Goal: Transaction & Acquisition: Purchase product/service

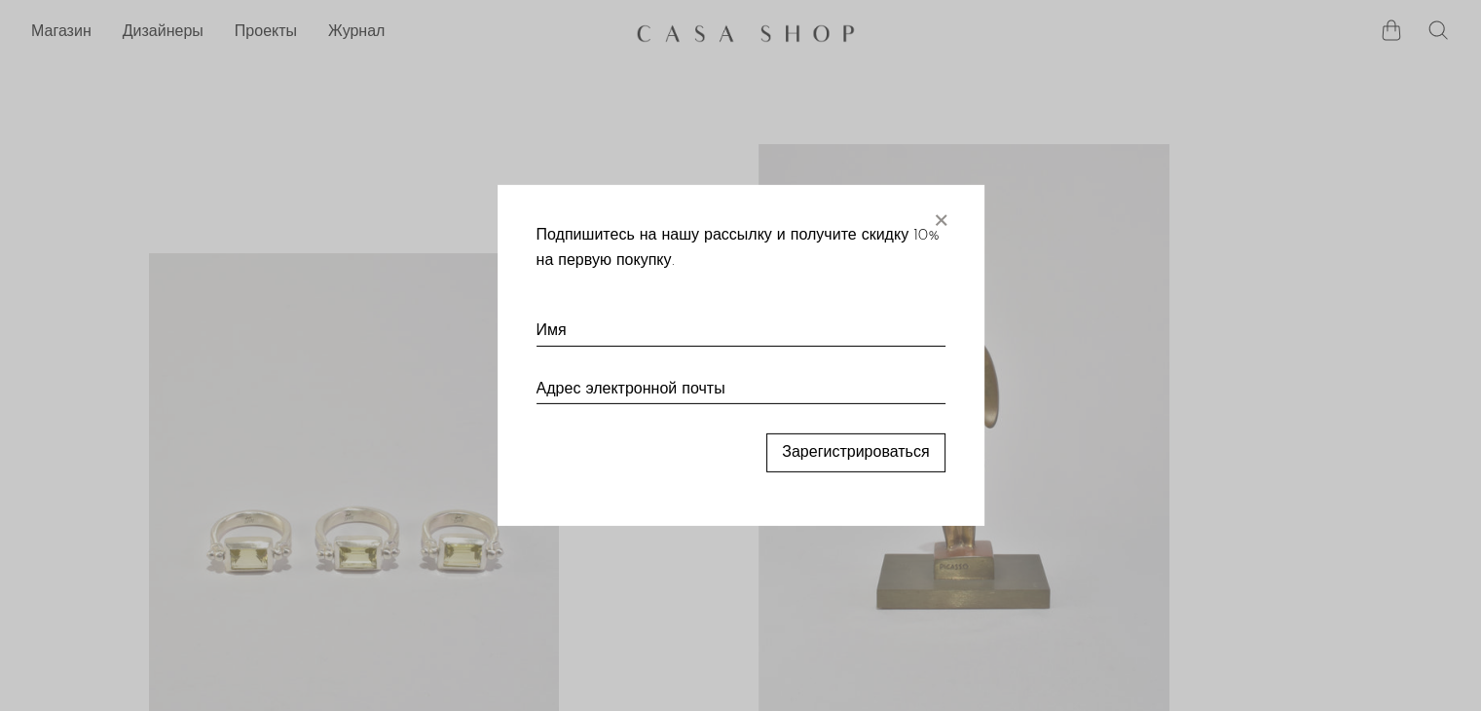
click at [1340, 157] on div at bounding box center [740, 355] width 1481 height 711
click at [939, 215] on font "×" at bounding box center [940, 216] width 19 height 39
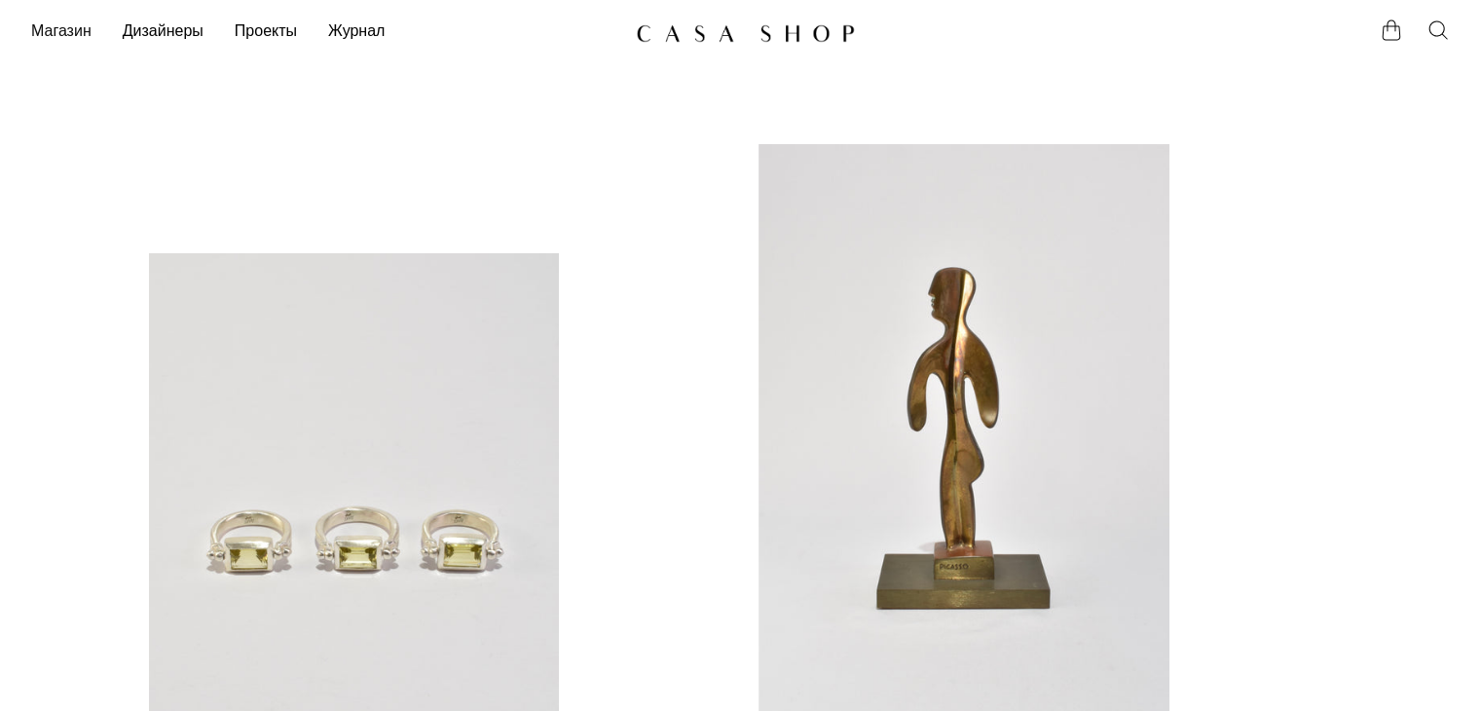
click at [55, 28] on font "Магазин" at bounding box center [61, 32] width 60 height 16
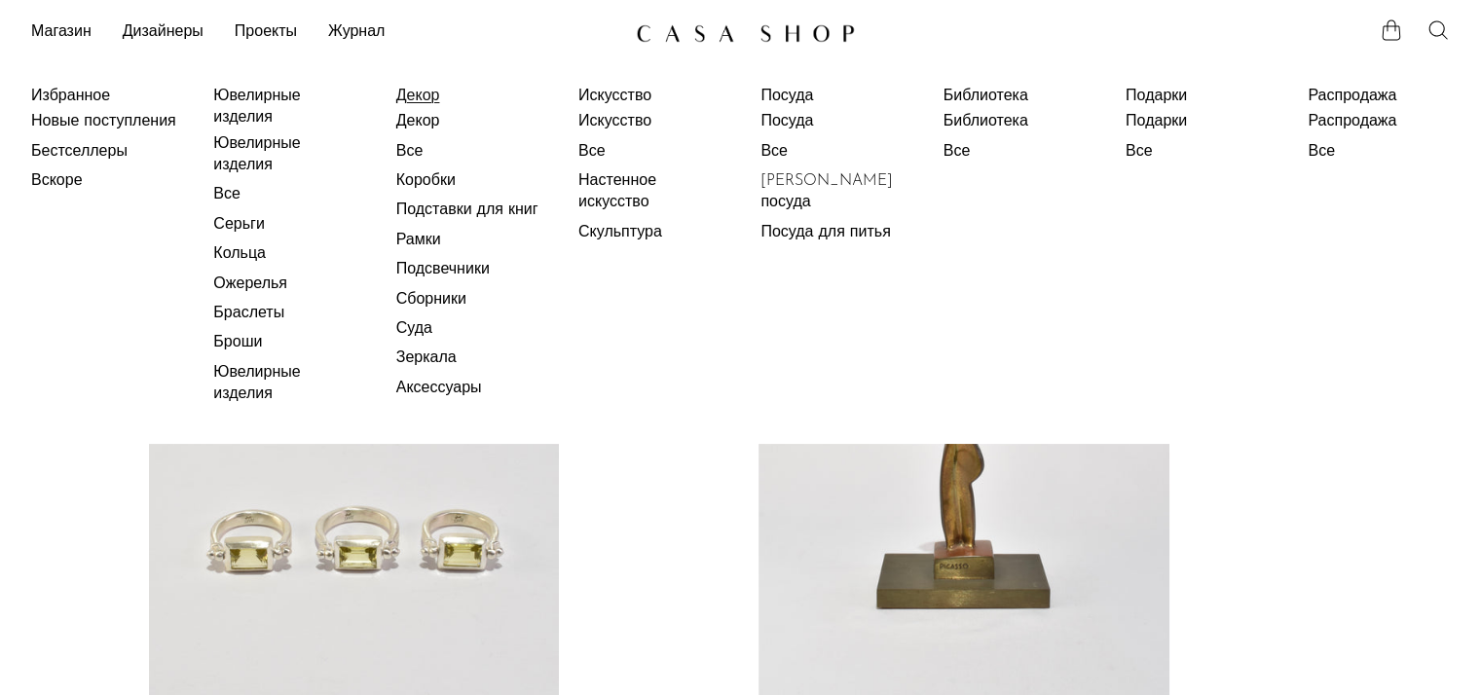
click at [416, 95] on font "Декор" at bounding box center [418, 97] width 44 height 16
click at [418, 125] on font "Декор" at bounding box center [418, 122] width 44 height 16
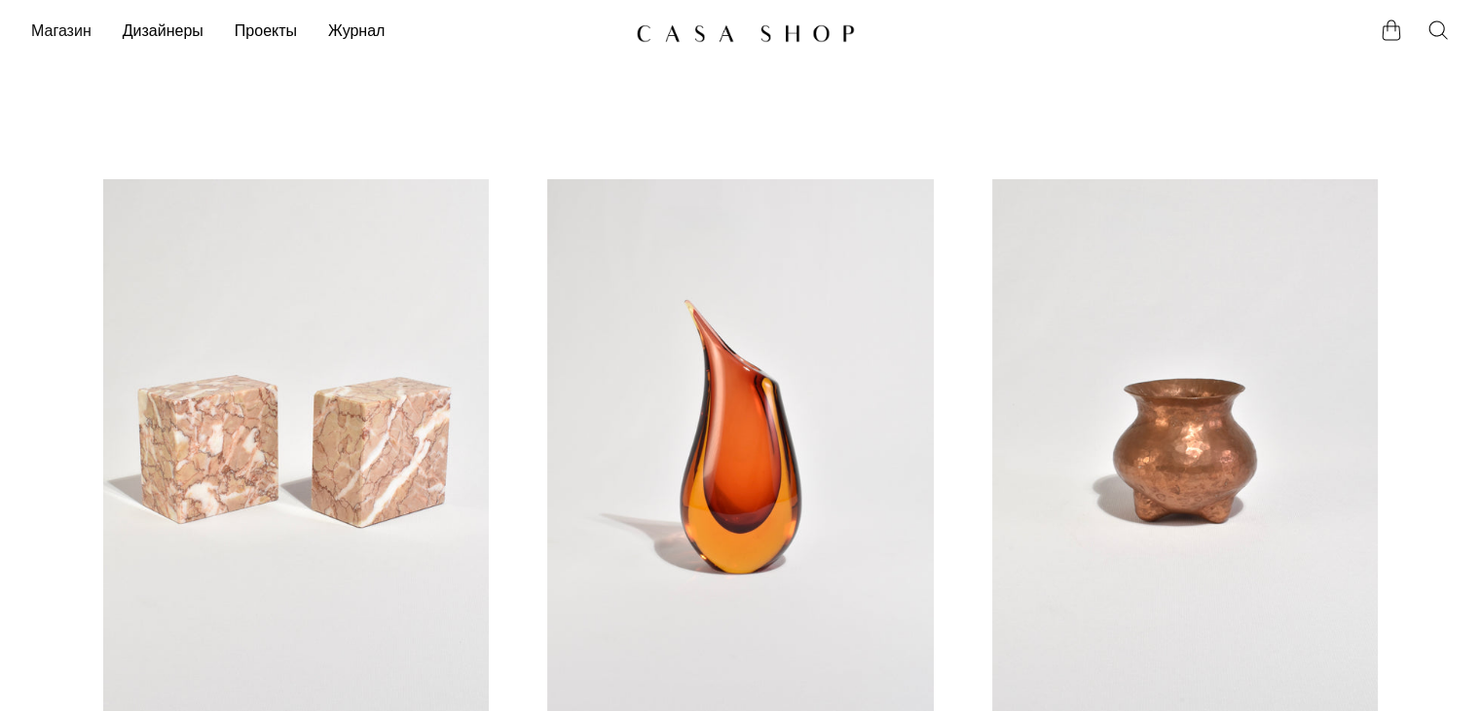
click at [65, 33] on font "Магазин" at bounding box center [61, 32] width 60 height 16
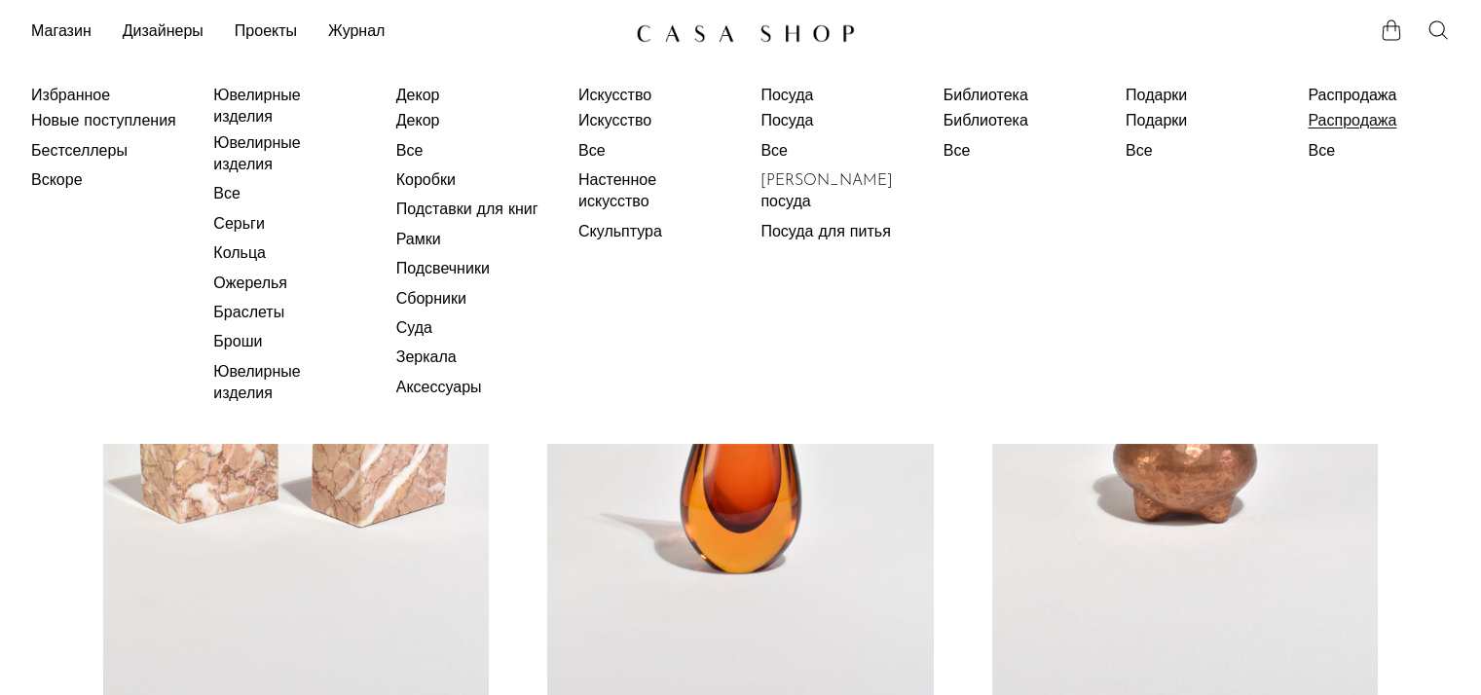
click at [1354, 123] on font "Распродажа" at bounding box center [1352, 122] width 89 height 16
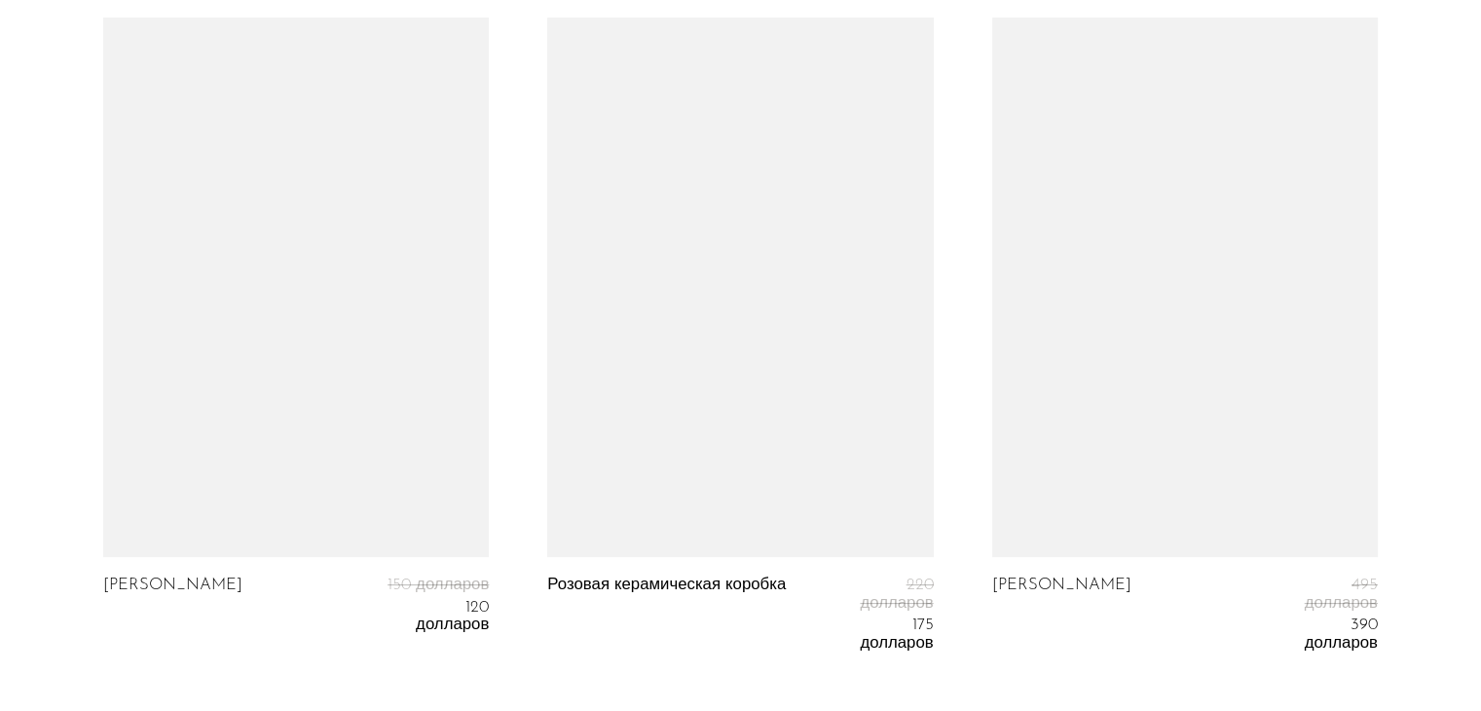
scroll to position [7414, 0]
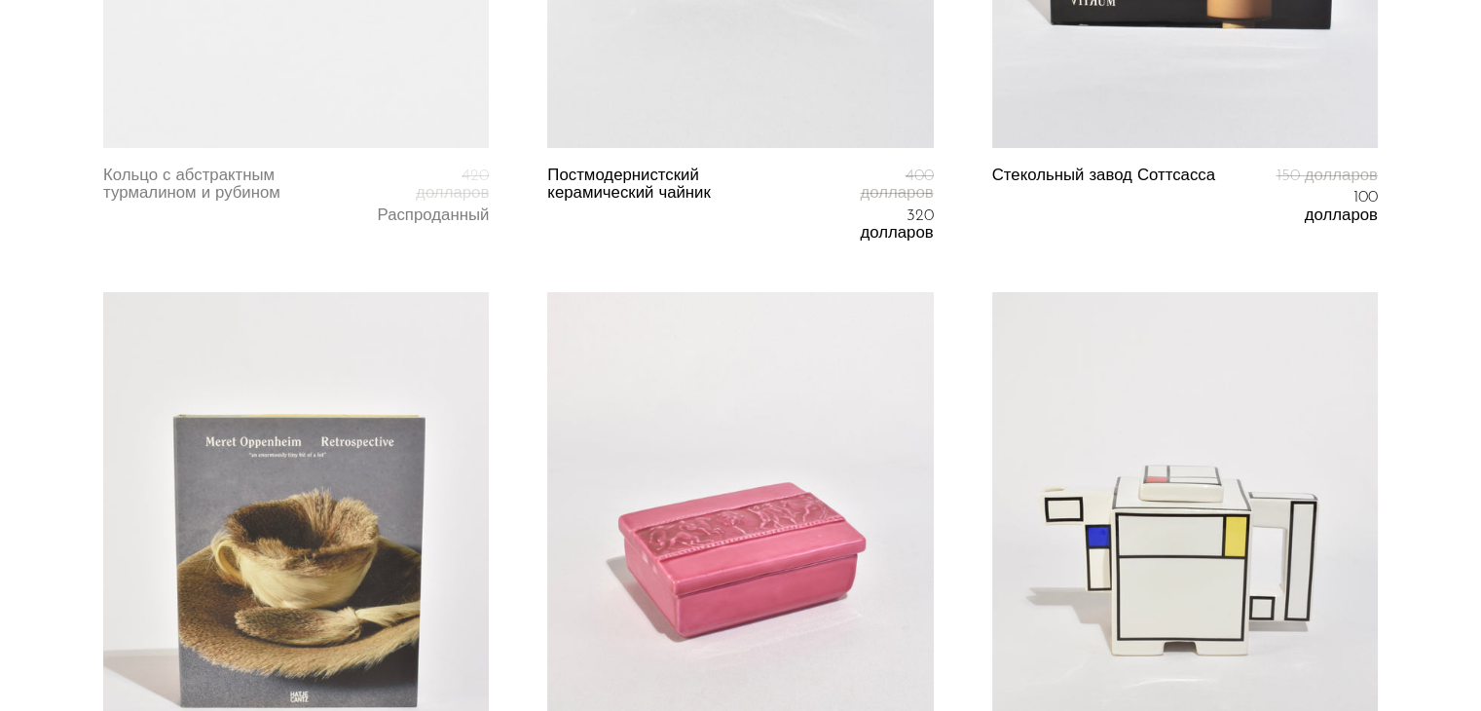
click at [1198, 540] on link at bounding box center [1185, 562] width 386 height 541
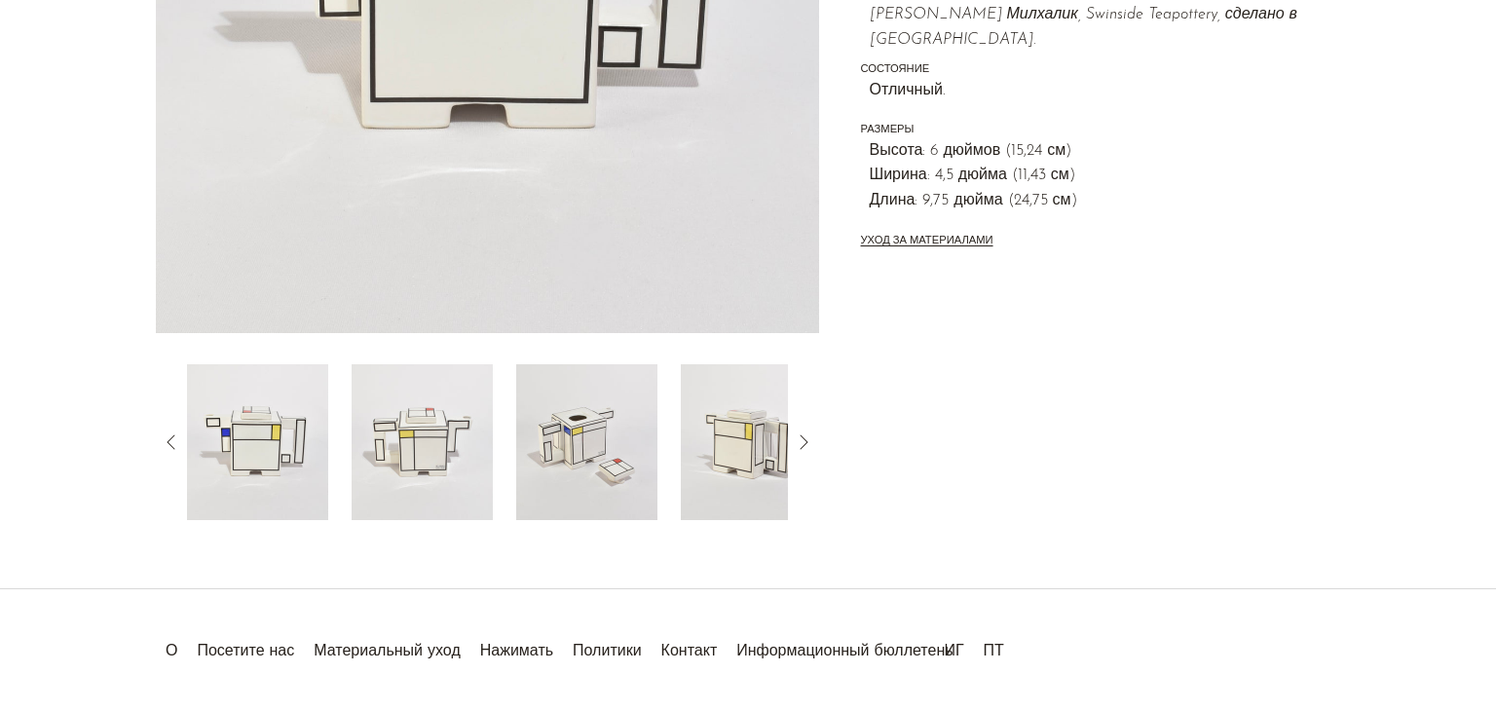
scroll to position [557, 0]
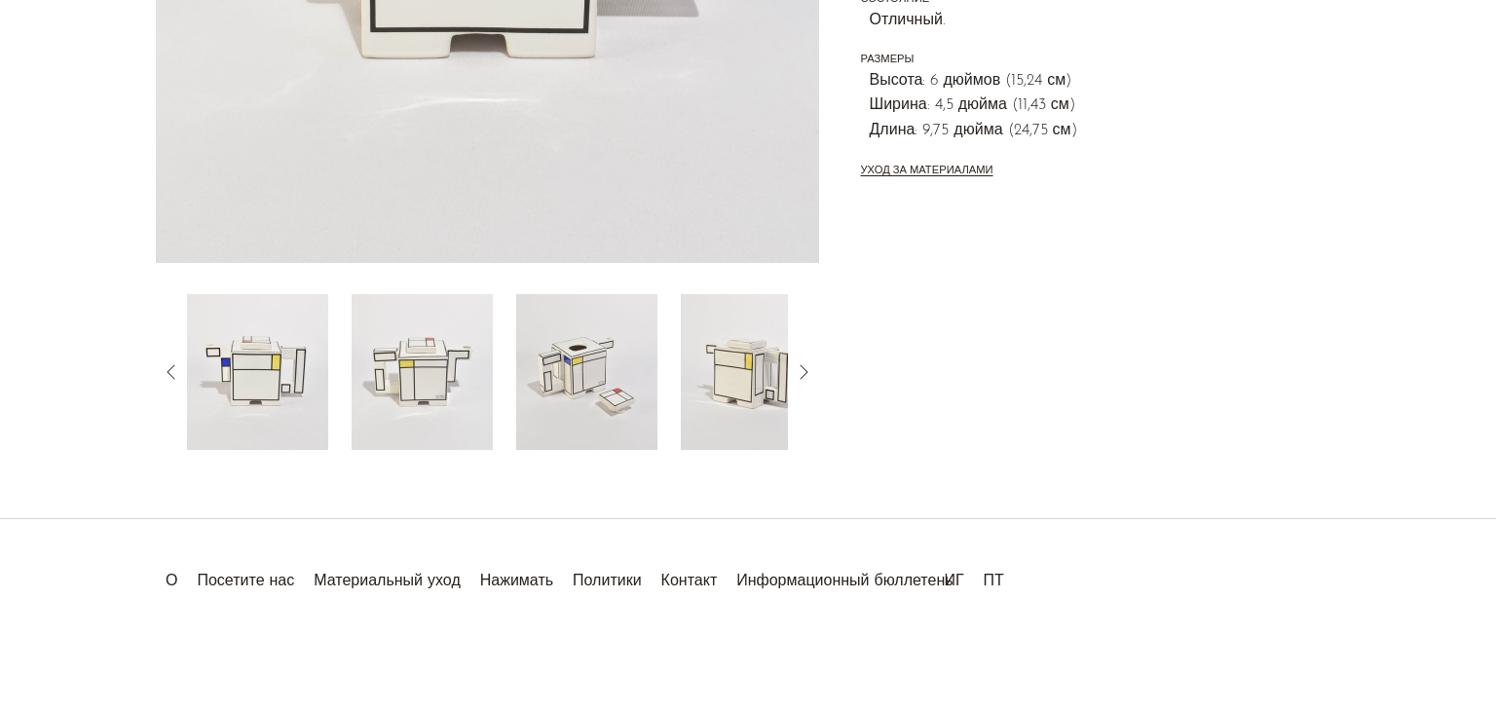
click at [588, 367] on img at bounding box center [586, 372] width 141 height 156
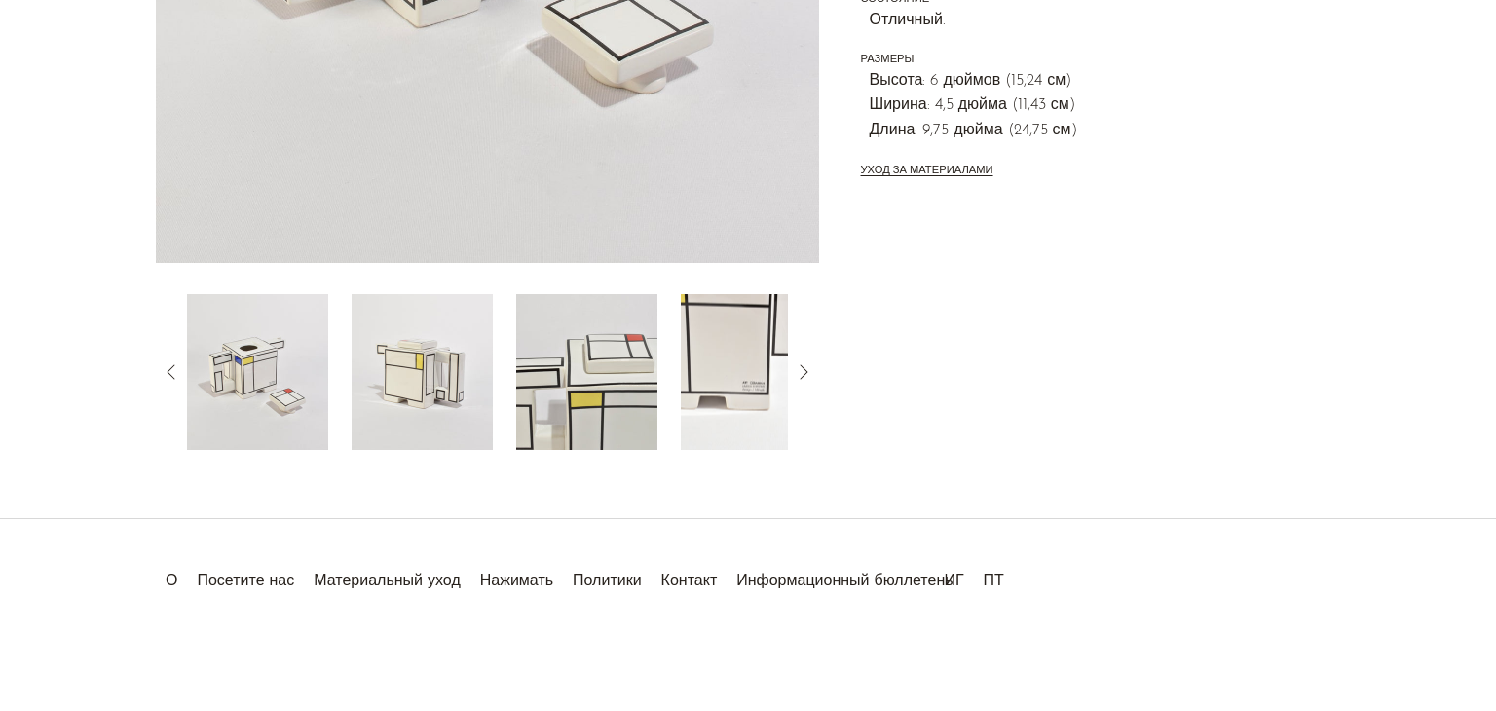
scroll to position [0, 0]
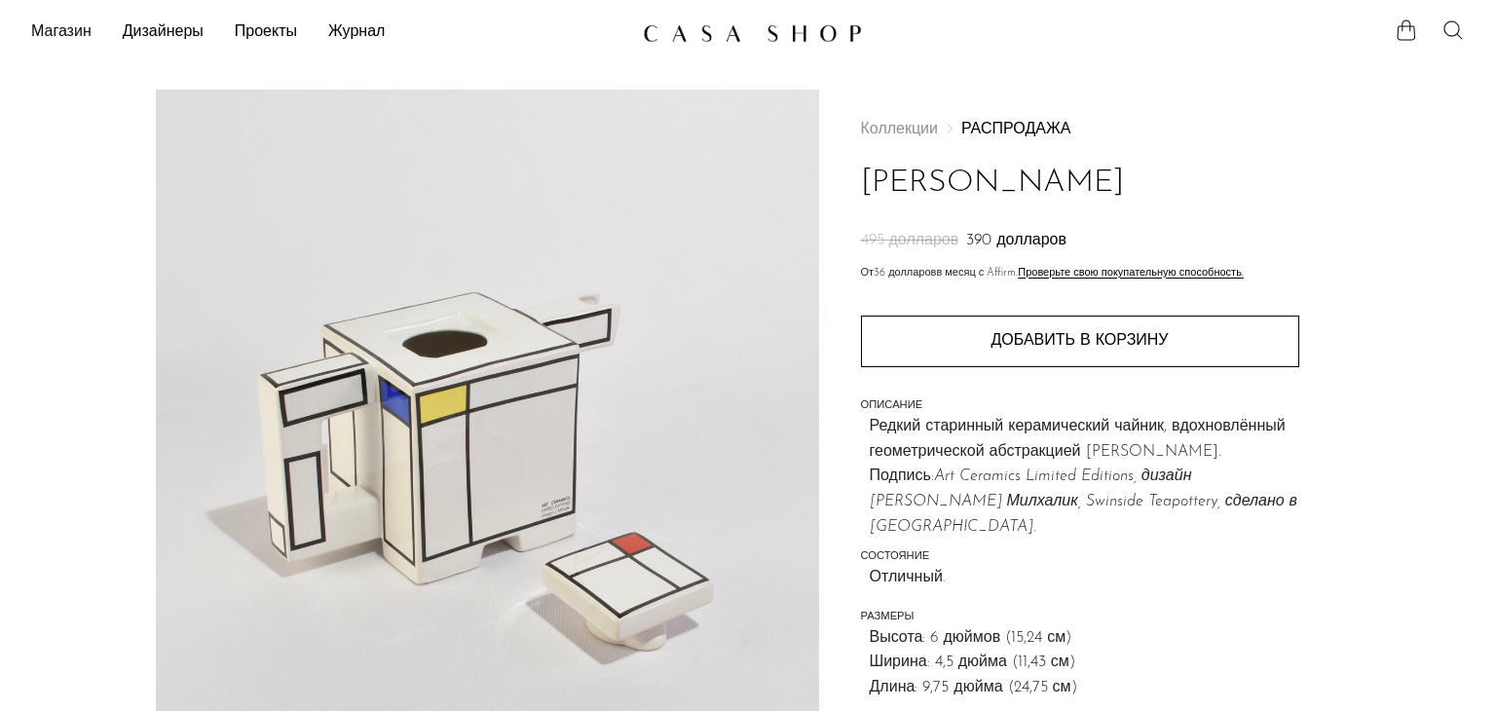
click at [52, 31] on font "Магазин" at bounding box center [61, 32] width 60 height 16
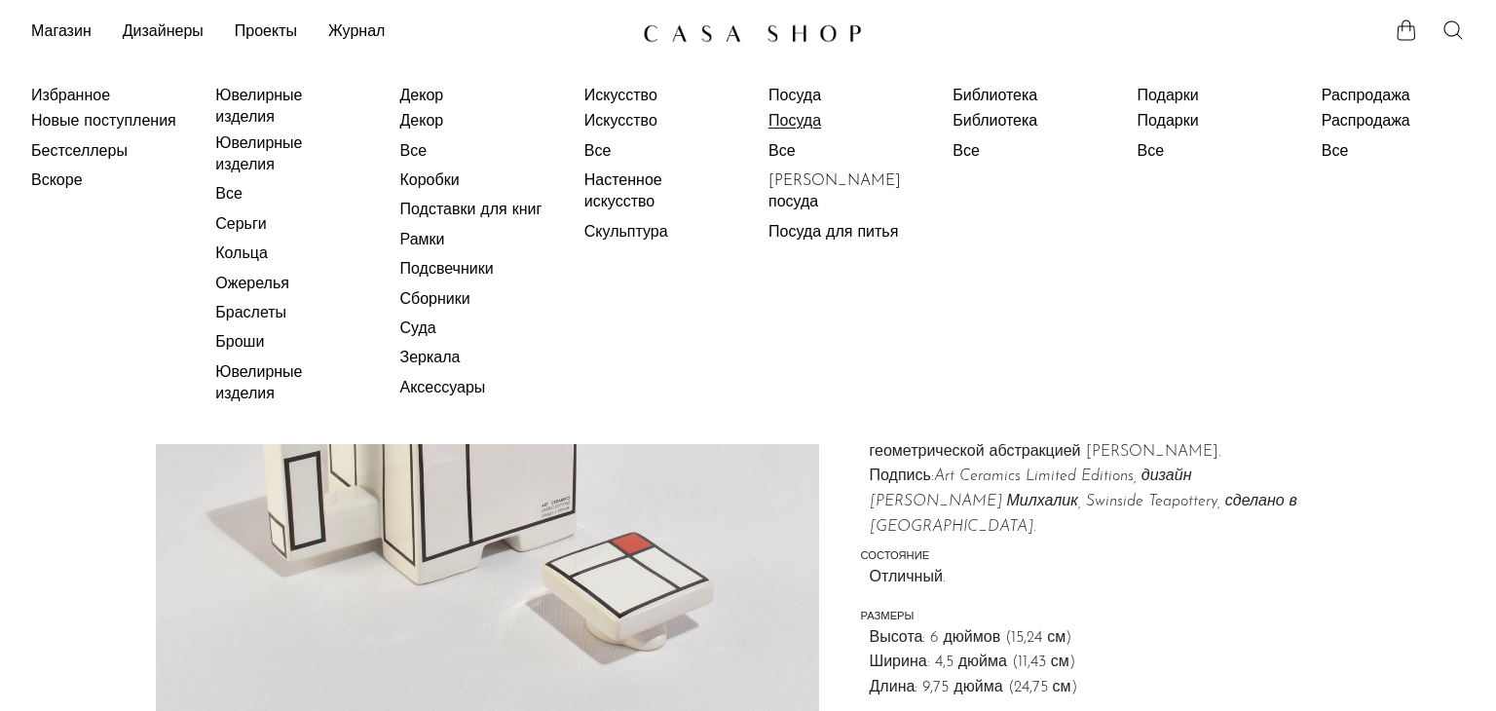
click at [779, 117] on font "Посуда" at bounding box center [794, 122] width 53 height 16
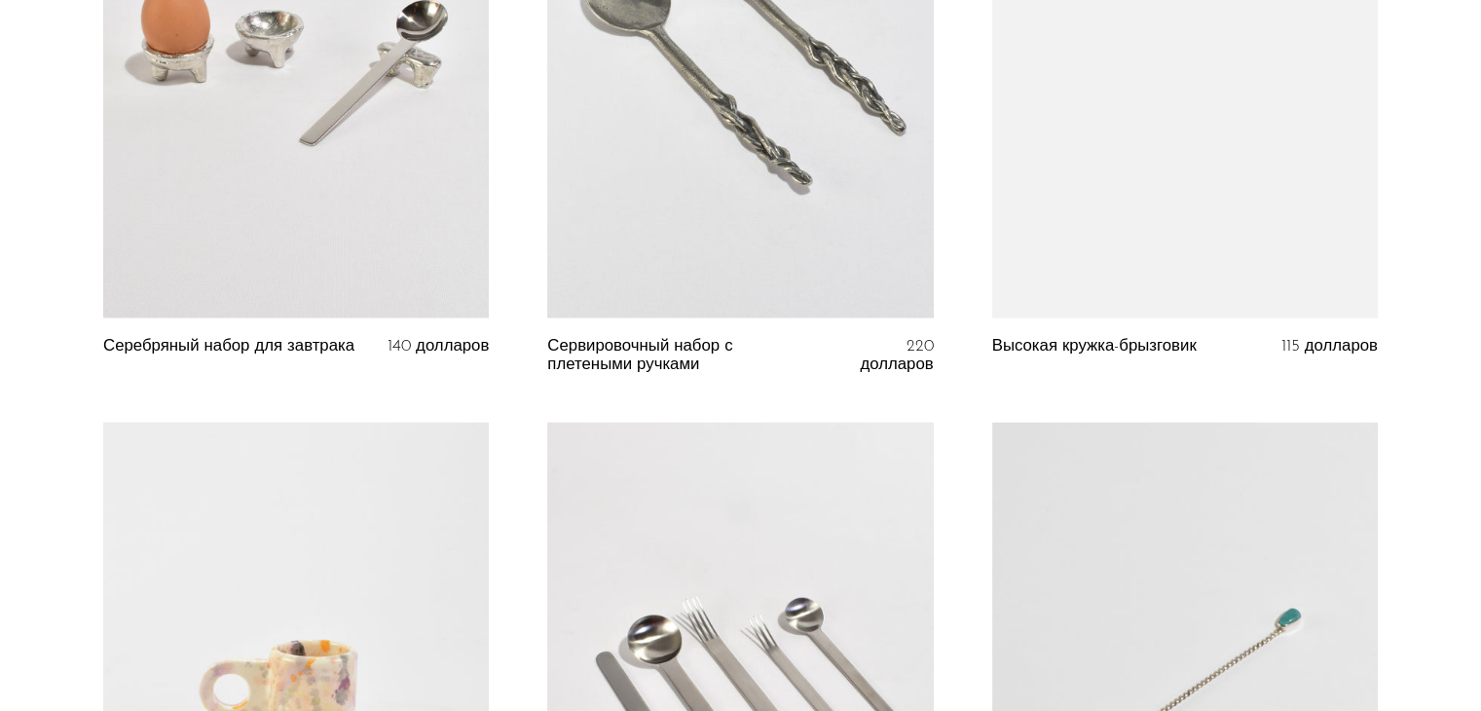
scroll to position [4967, 0]
